Goal: Information Seeking & Learning: Learn about a topic

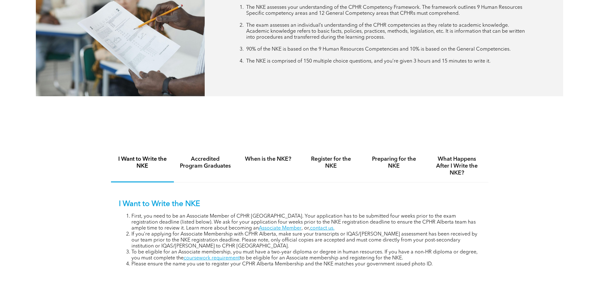
scroll to position [377, 0]
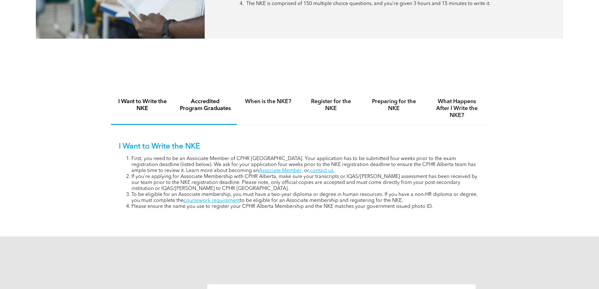
click at [222, 112] on div "Accredited Program Graduates" at bounding box center [205, 108] width 63 height 32
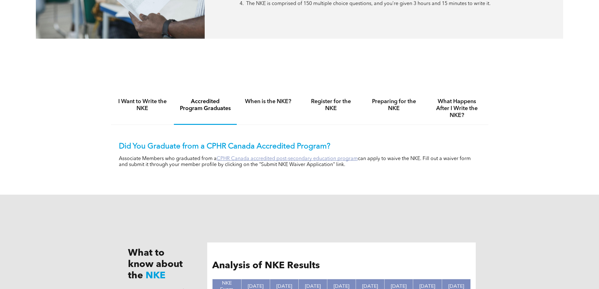
click at [252, 160] on link "CPHR Canada accredited post-secondary education program" at bounding box center [286, 158] width 141 height 5
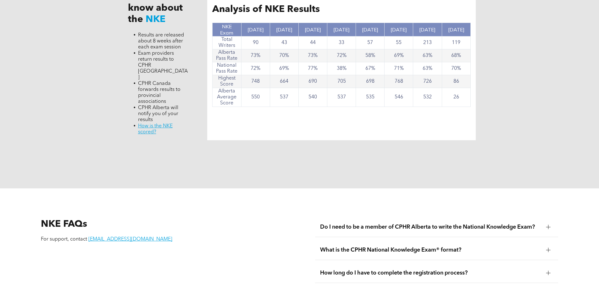
scroll to position [628, 0]
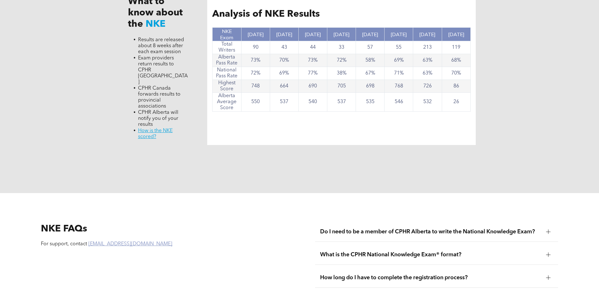
click at [93, 241] on link "registrar@cphrab.ca" at bounding box center [130, 243] width 84 height 5
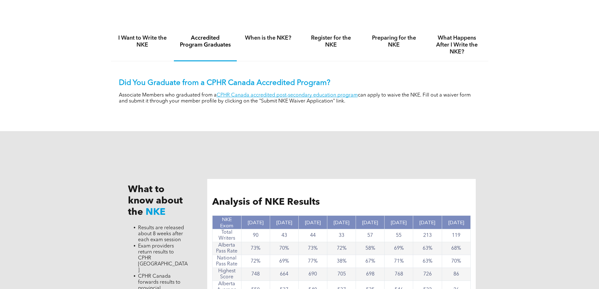
scroll to position [440, 0]
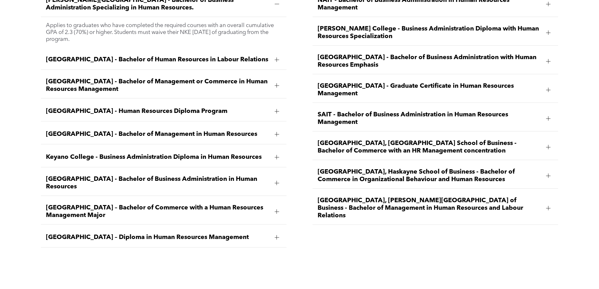
scroll to position [1005, 0]
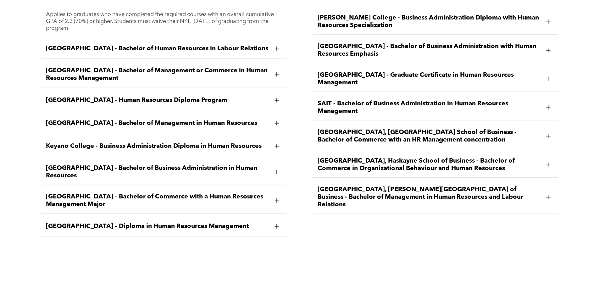
click at [196, 193] on span "MacEwan University – Bachelor of Commerce with a Human Resources Management Maj…" at bounding box center [157, 200] width 223 height 15
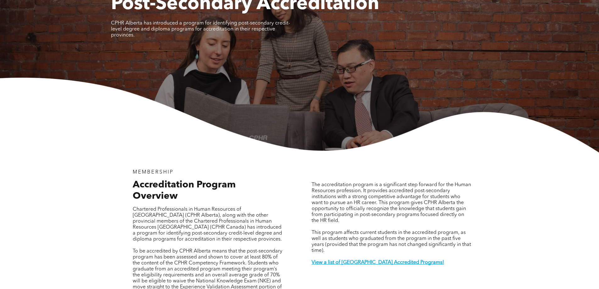
scroll to position [0, 0]
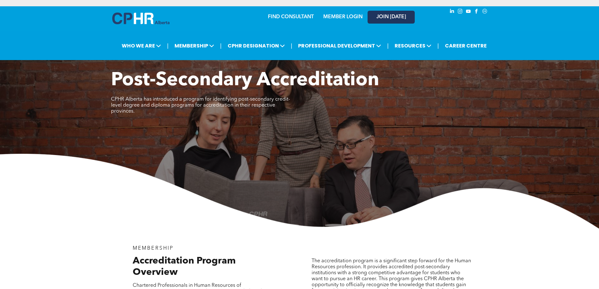
click at [390, 11] on link "JOIN [DATE]" at bounding box center [390, 17] width 47 height 13
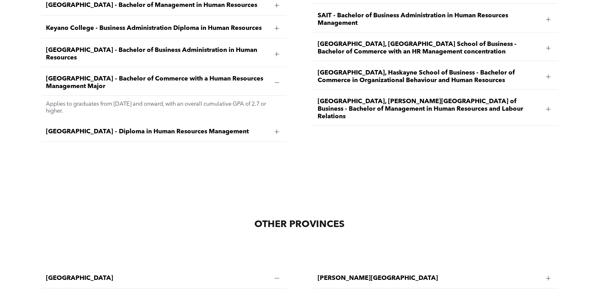
scroll to position [1194, 0]
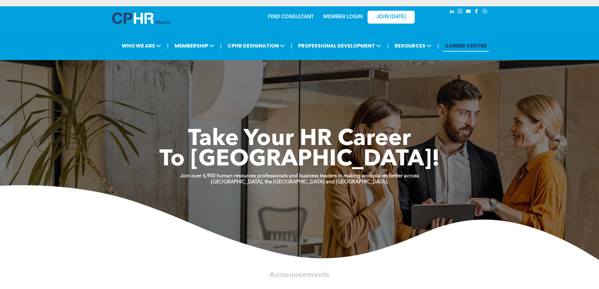
click at [460, 45] on link "CAREER CENTRE" at bounding box center [466, 46] width 46 height 12
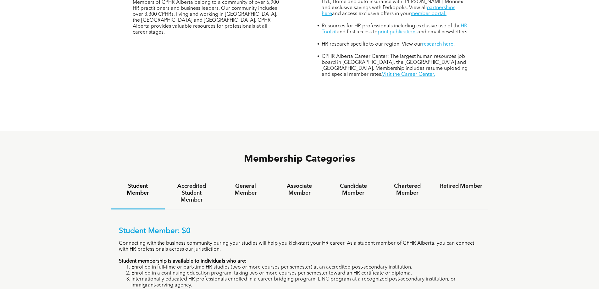
scroll to position [377, 0]
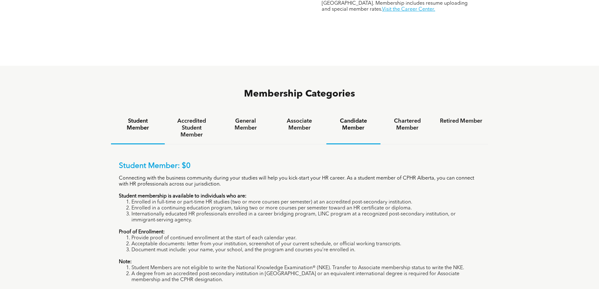
click at [349, 118] on h4 "Candidate Member" at bounding box center [353, 125] width 42 height 14
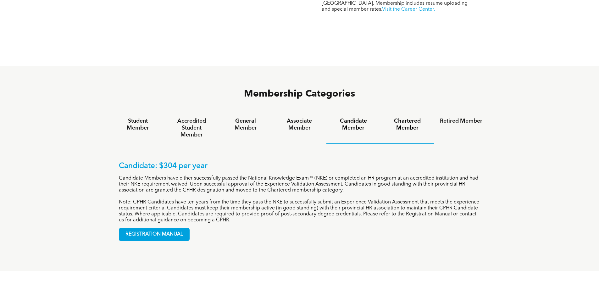
click at [408, 118] on h4 "Chartered Member" at bounding box center [407, 125] width 42 height 14
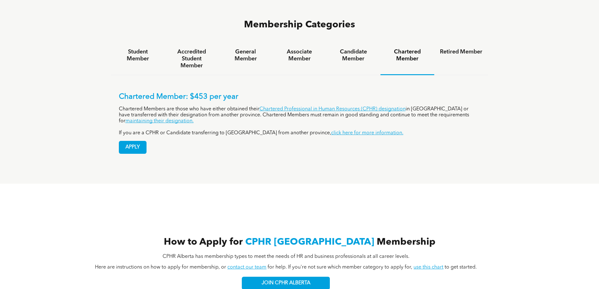
scroll to position [408, 0]
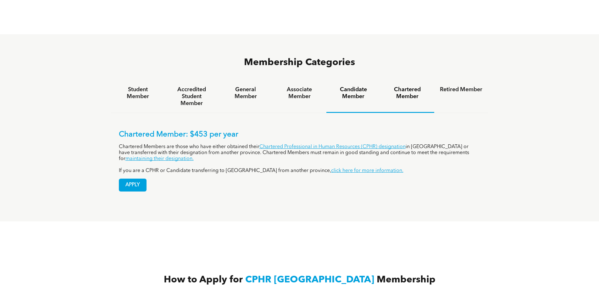
click at [362, 86] on h4 "Candidate Member" at bounding box center [353, 93] width 42 height 14
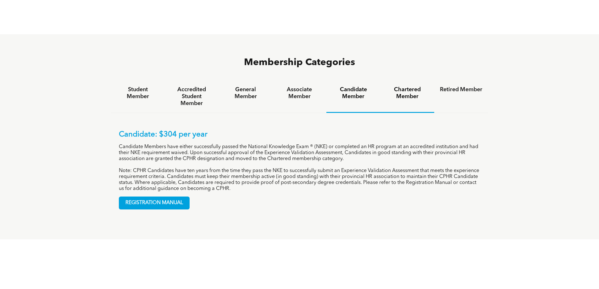
click at [411, 86] on h4 "Chartered Member" at bounding box center [407, 93] width 42 height 14
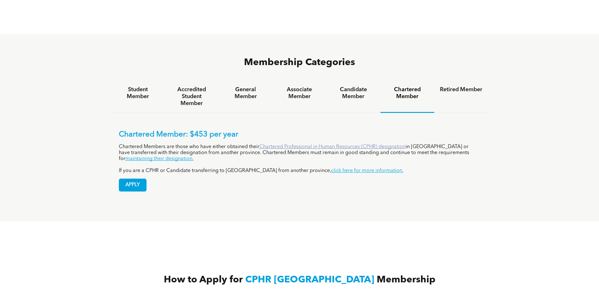
click at [294, 144] on link "Chartered Professional in Human Resources (CPHR) designation" at bounding box center [332, 146] width 146 height 5
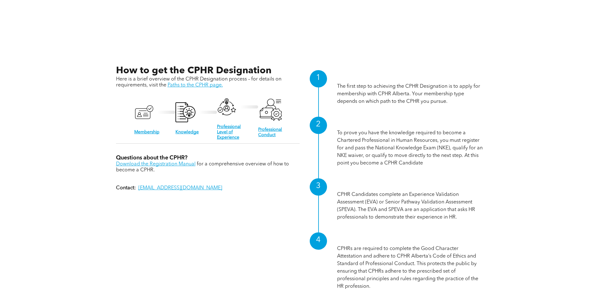
scroll to position [628, 0]
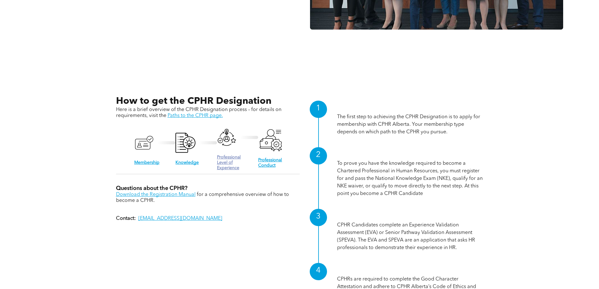
click at [226, 157] on link "Professional Level of Experience" at bounding box center [229, 162] width 24 height 15
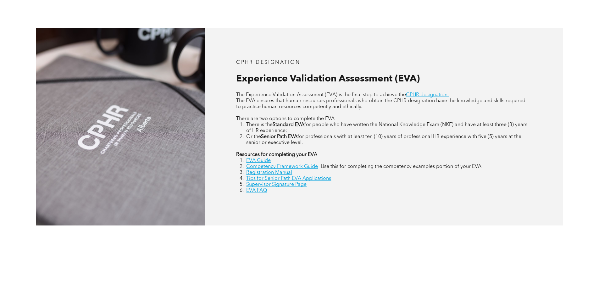
scroll to position [283, 0]
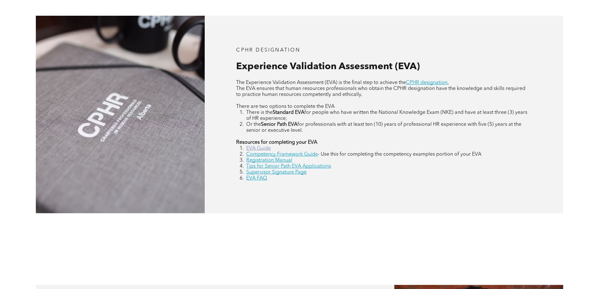
click at [264, 147] on link "EVA Guide" at bounding box center [258, 148] width 25 height 5
